Goal: Task Accomplishment & Management: Use online tool/utility

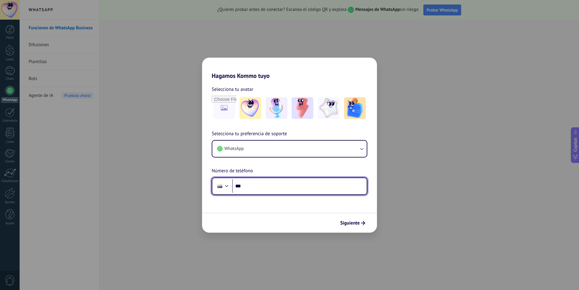
click at [276, 191] on input "***" at bounding box center [299, 186] width 135 height 14
click at [225, 187] on div at bounding box center [226, 185] width 7 height 7
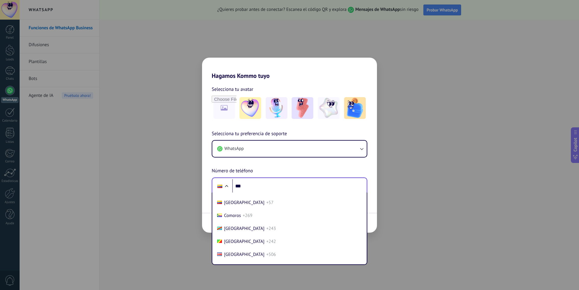
scroll to position [513, 0]
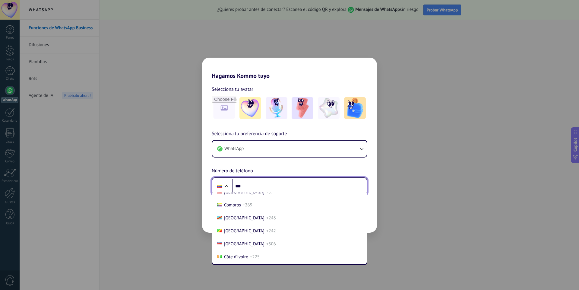
click at [262, 186] on input "***" at bounding box center [299, 186] width 135 height 14
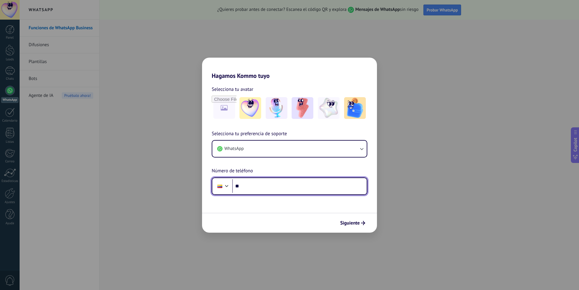
type input "**"
paste input "**********"
type input "**********"
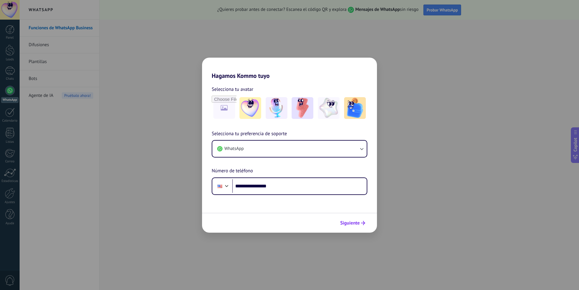
click at [350, 221] on span "Siguiente" at bounding box center [350, 223] width 20 height 4
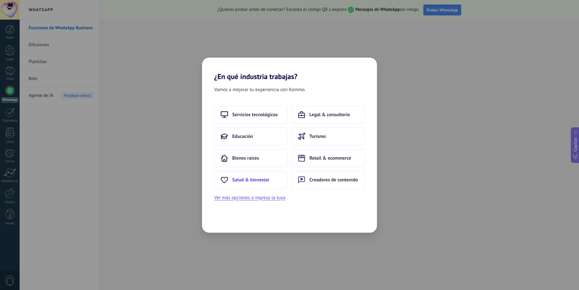
click at [258, 173] on button "Salud & bienestar" at bounding box center [251, 180] width 74 height 18
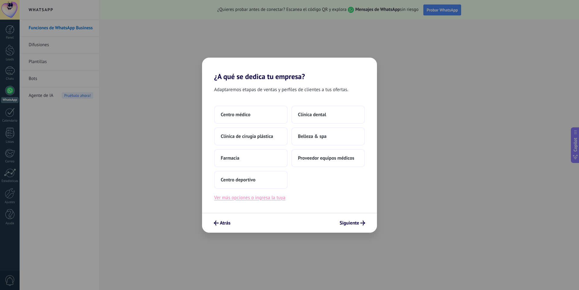
click at [274, 200] on button "Ver más opciones o ingresa la tuya" at bounding box center [249, 198] width 71 height 8
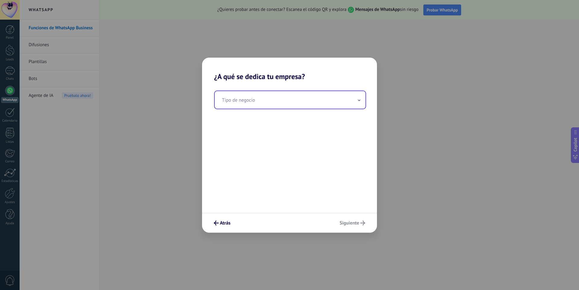
click at [311, 106] on input "text" at bounding box center [290, 99] width 151 height 17
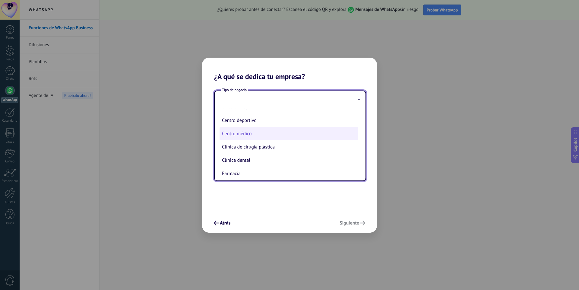
scroll to position [0, 0]
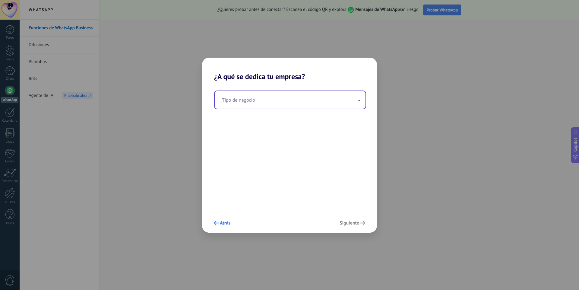
click at [222, 227] on button "Atrás" at bounding box center [222, 223] width 22 height 10
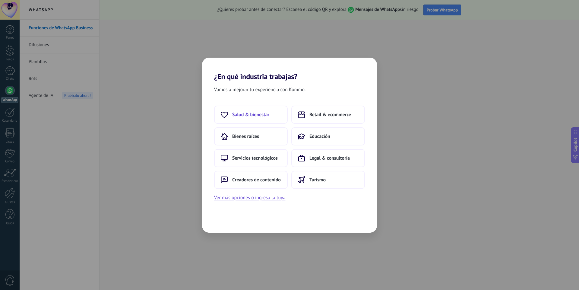
click at [264, 113] on span "Salud & bienestar" at bounding box center [250, 115] width 37 height 6
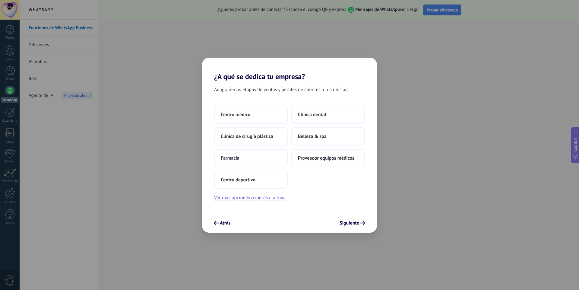
click at [264, 113] on button "Centro médico" at bounding box center [251, 115] width 74 height 18
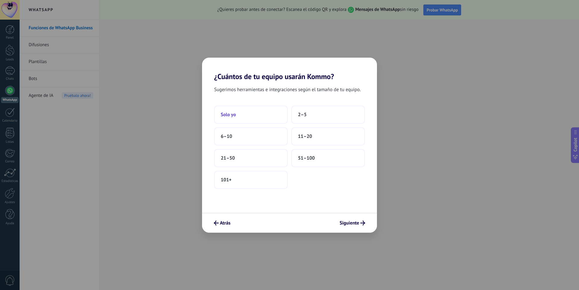
click at [240, 117] on button "Solo yo" at bounding box center [251, 115] width 74 height 18
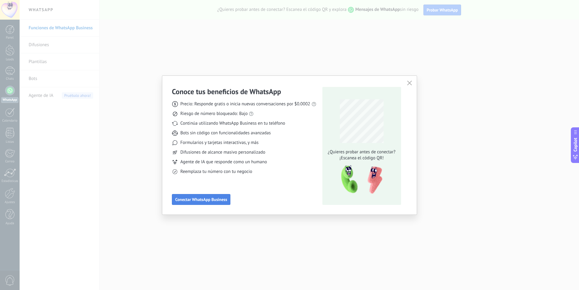
click at [225, 199] on span "Conectar WhatsApp Business" at bounding box center [201, 199] width 52 height 4
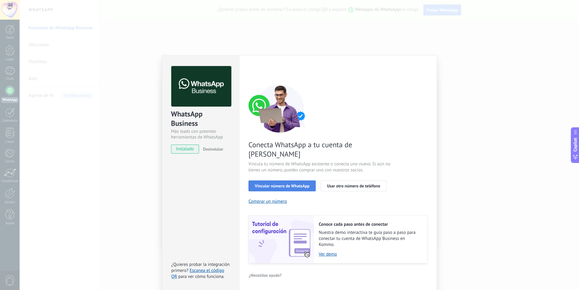
click at [288, 184] on span "Vincular número de WhatsApp" at bounding box center [282, 186] width 55 height 4
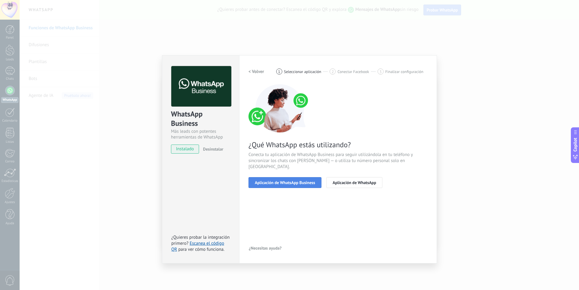
click at [307, 180] on span "Aplicación de WhatsApp Business" at bounding box center [285, 182] width 60 height 4
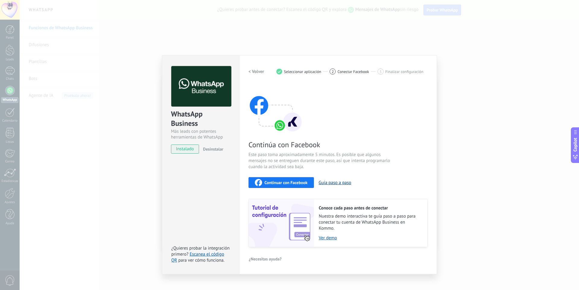
click at [326, 181] on button "Guía paso a paso" at bounding box center [335, 183] width 33 height 6
click at [323, 236] on link "Ver demo" at bounding box center [370, 238] width 103 height 6
click at [183, 150] on span "instalado" at bounding box center [184, 149] width 27 height 9
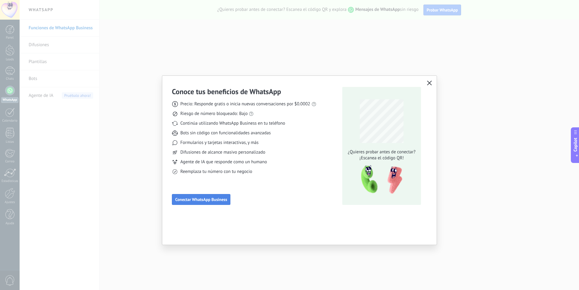
click at [222, 197] on span "Conectar WhatsApp Business" at bounding box center [201, 199] width 52 height 4
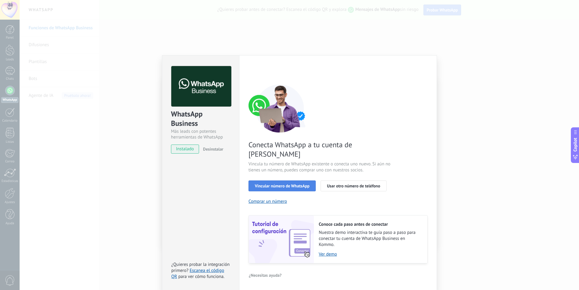
click at [304, 184] on span "Vincular número de WhatsApp" at bounding box center [282, 186] width 55 height 4
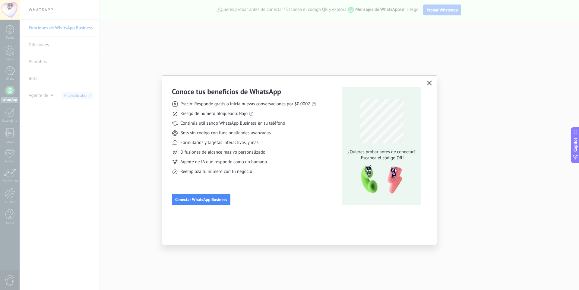
click at [429, 83] on icon "button" at bounding box center [429, 83] width 5 height 5
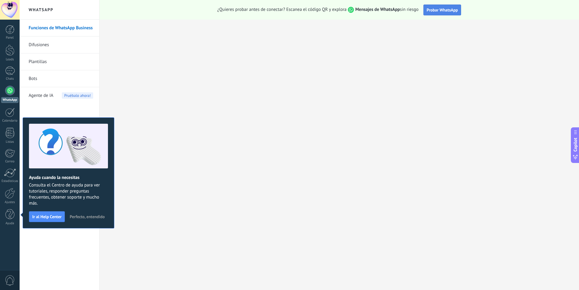
click at [441, 6] on button "Probar WhatsApp" at bounding box center [443, 10] width 38 height 11
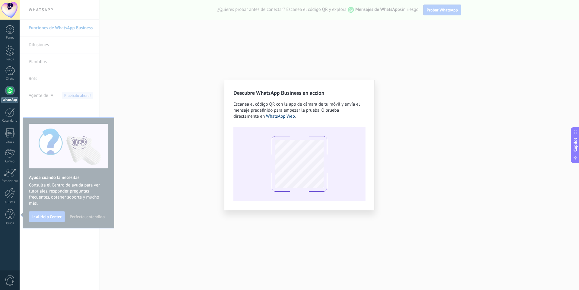
click at [282, 117] on link "WhatsApp Web" at bounding box center [280, 116] width 29 height 6
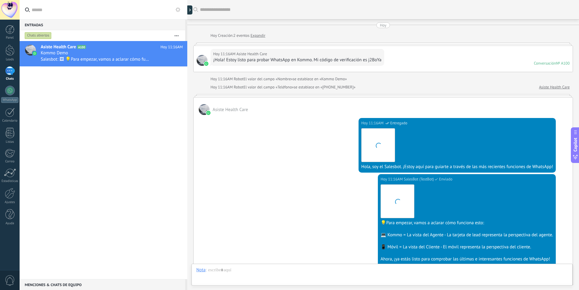
scroll to position [110, 0]
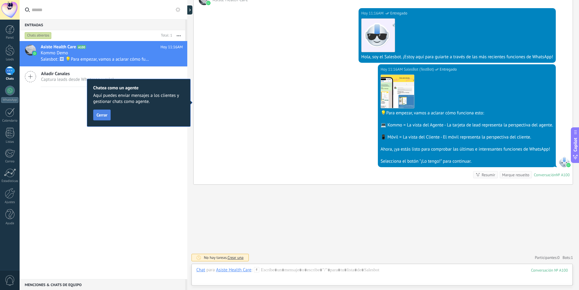
click at [104, 119] on button "Cerrar" at bounding box center [101, 115] width 17 height 11
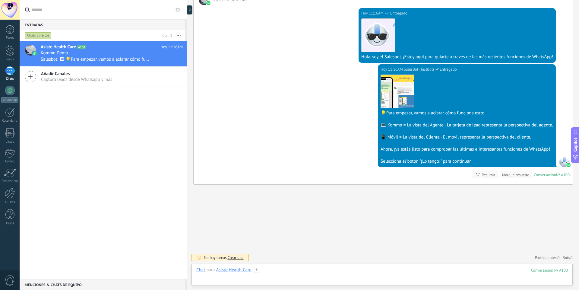
click at [292, 272] on div at bounding box center [382, 276] width 372 height 18
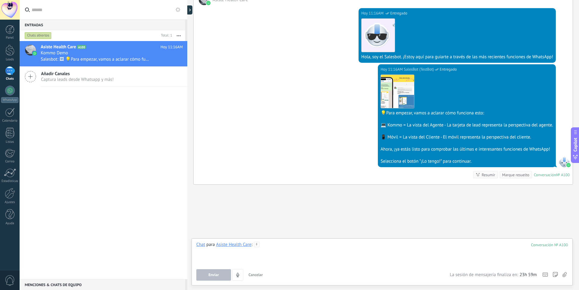
paste div
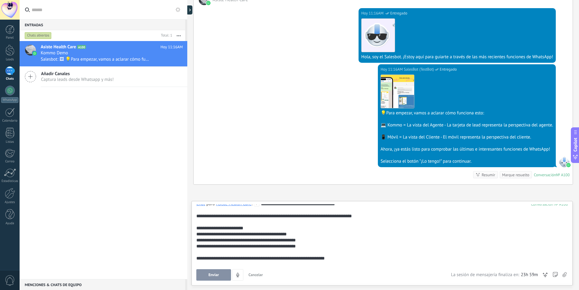
scroll to position [0, 0]
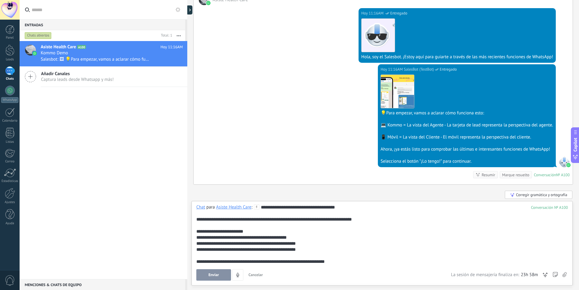
click at [218, 276] on span "Enviar" at bounding box center [213, 275] width 11 height 4
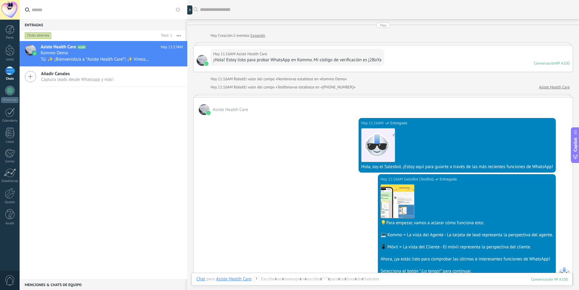
click at [546, 85] on link "Asiste Health Care" at bounding box center [554, 87] width 31 height 6
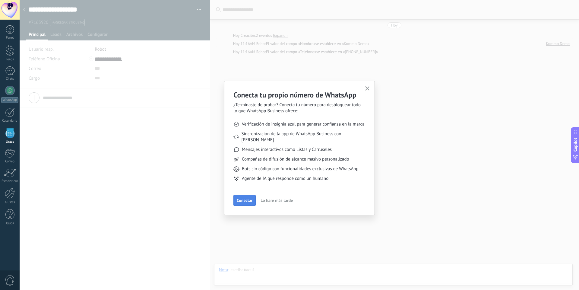
click at [249, 198] on span "Conectar" at bounding box center [245, 200] width 16 height 4
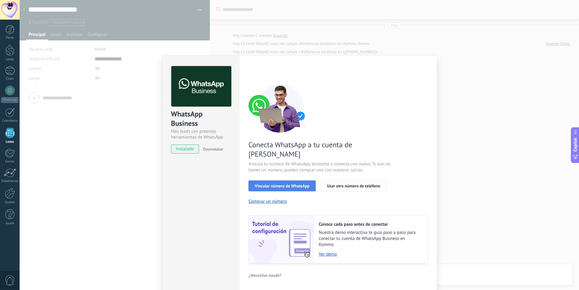
click at [305, 180] on button "Vincular número de WhatsApp" at bounding box center [282, 185] width 67 height 11
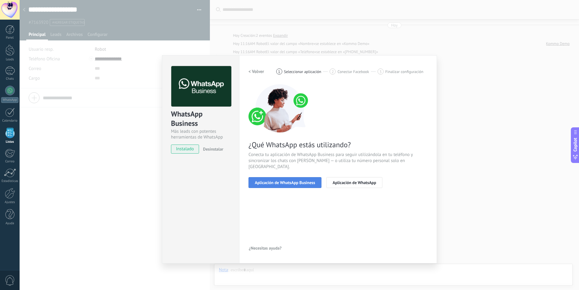
click at [305, 180] on button "Aplicación de WhatsApp Business" at bounding box center [285, 182] width 73 height 11
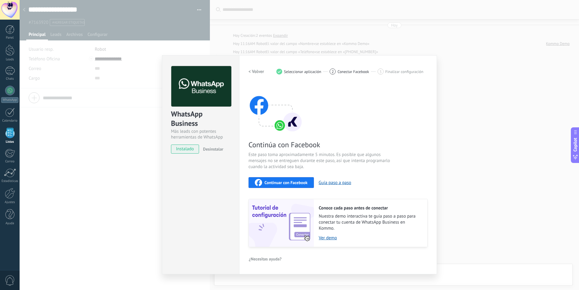
click at [296, 180] on div "Continuar con Facebook" at bounding box center [281, 182] width 53 height 7
